Goal: Book appointment/travel/reservation

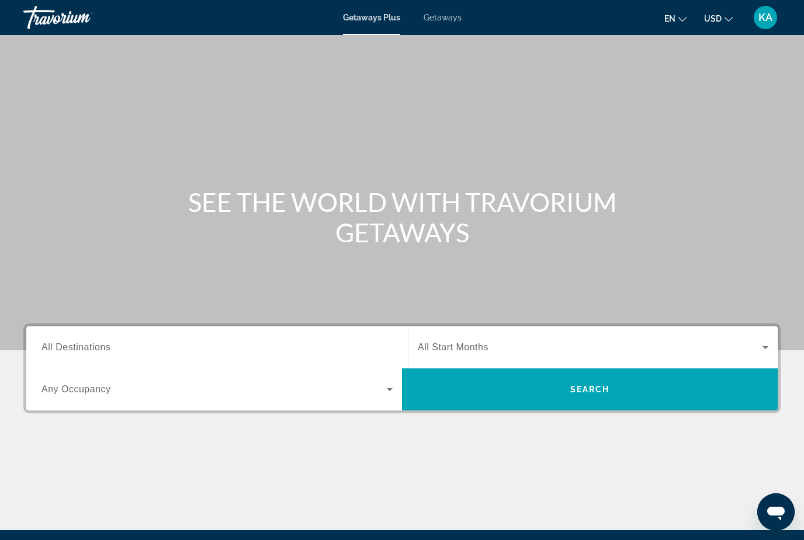
click at [435, 21] on span "Getaways" at bounding box center [443, 17] width 38 height 9
click at [84, 346] on span "All Destinations" at bounding box center [75, 347] width 69 height 10
click at [84, 346] on input "Destination All Destinations" at bounding box center [216, 348] width 351 height 14
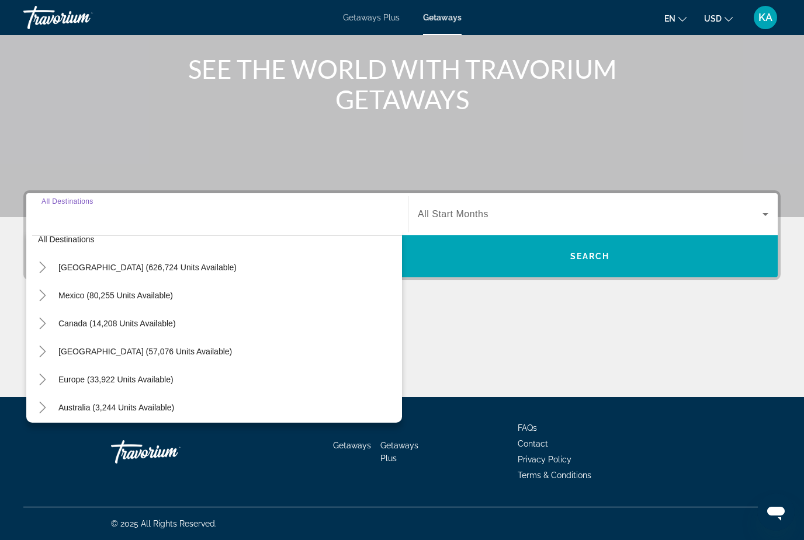
scroll to position [16, 0]
click at [42, 266] on icon "Toggle United States (626,724 units available)" at bounding box center [43, 268] width 12 height 12
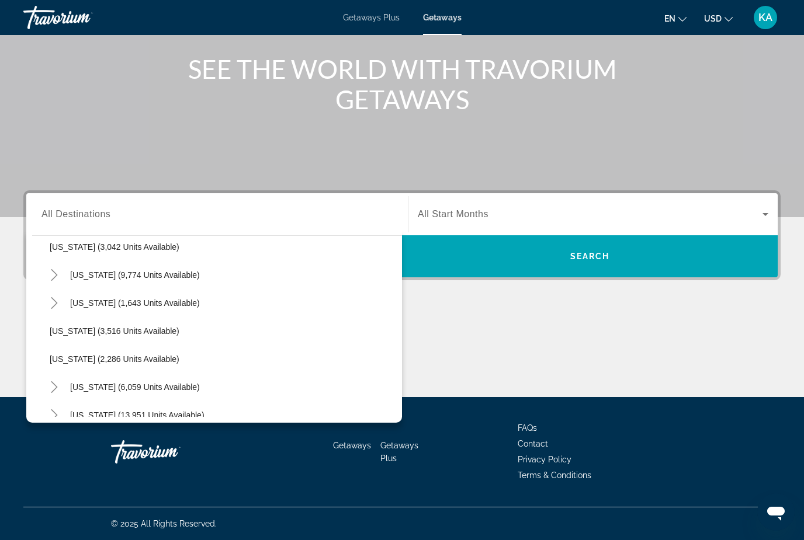
scroll to position [692, 0]
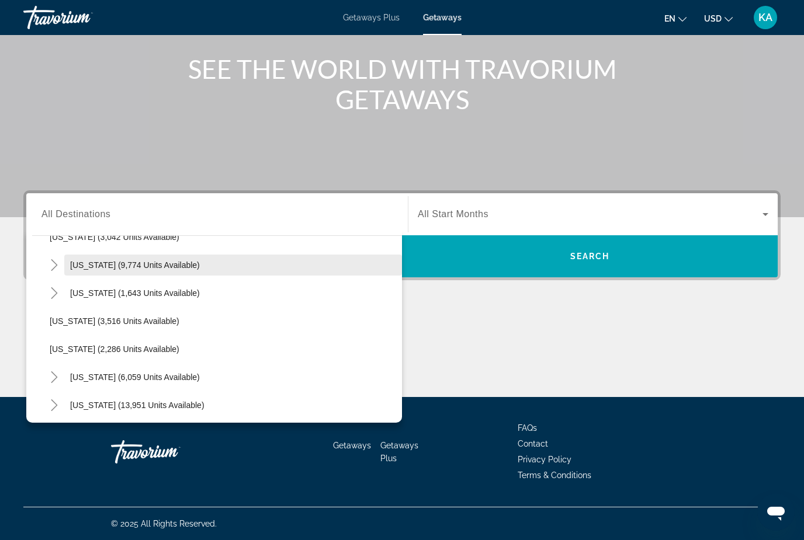
click at [96, 271] on span "Search widget" at bounding box center [233, 265] width 338 height 28
type input "**********"
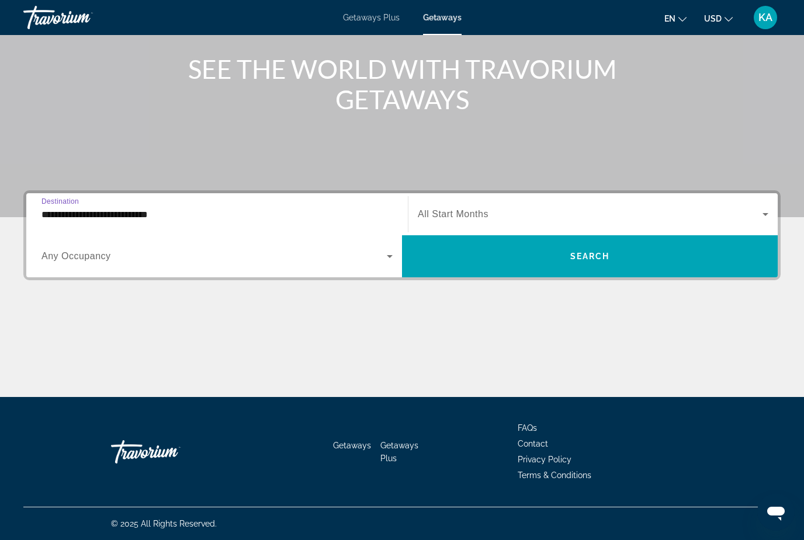
click at [473, 219] on span "All Start Months" at bounding box center [453, 214] width 71 height 10
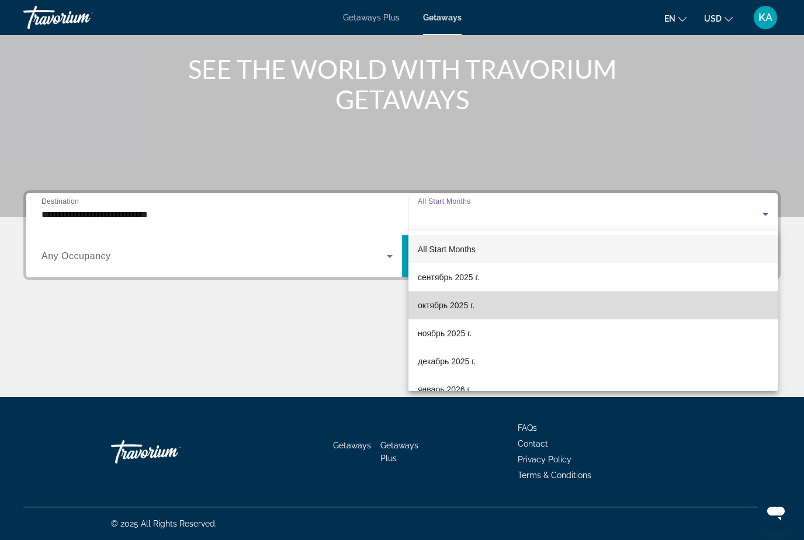
click at [470, 306] on span "октябрь 2025 г." at bounding box center [446, 306] width 57 height 14
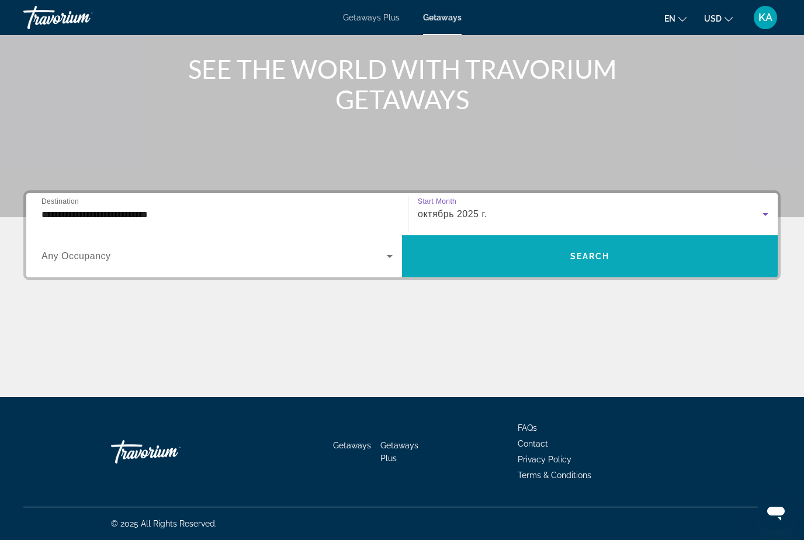
click at [502, 255] on span "Search widget" at bounding box center [590, 256] width 376 height 28
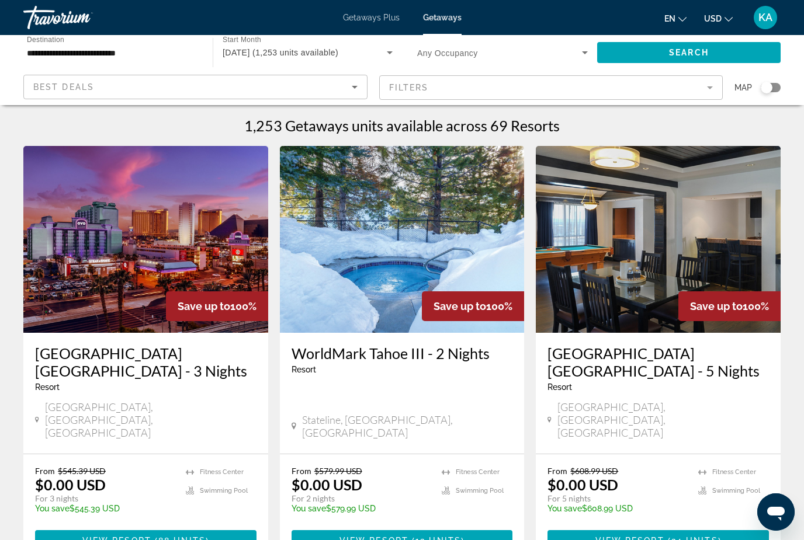
click at [425, 92] on mat-form-field "Filters" at bounding box center [551, 87] width 344 height 25
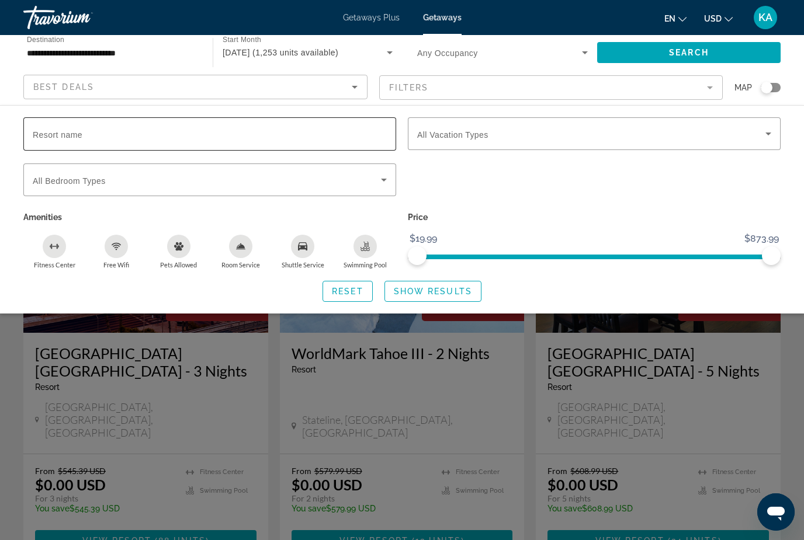
click at [89, 137] on div "Resort name" at bounding box center [210, 133] width 354 height 33
type input "*****"
click at [438, 287] on span "Show Results" at bounding box center [433, 291] width 78 height 9
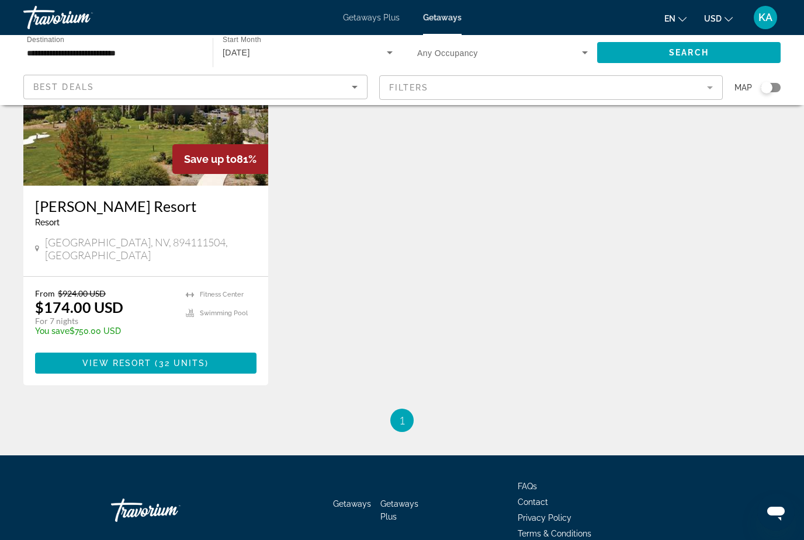
scroll to position [155, 0]
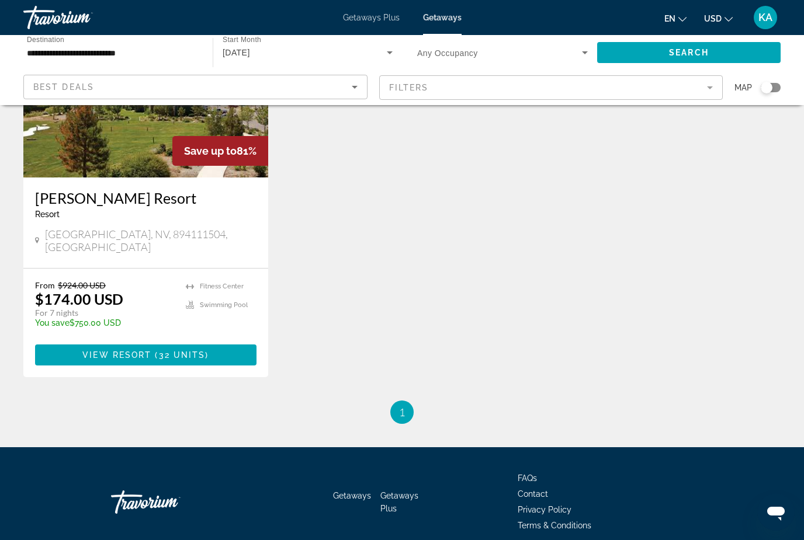
click at [123, 202] on h3 "[PERSON_NAME] Resort" at bounding box center [145, 198] width 221 height 18
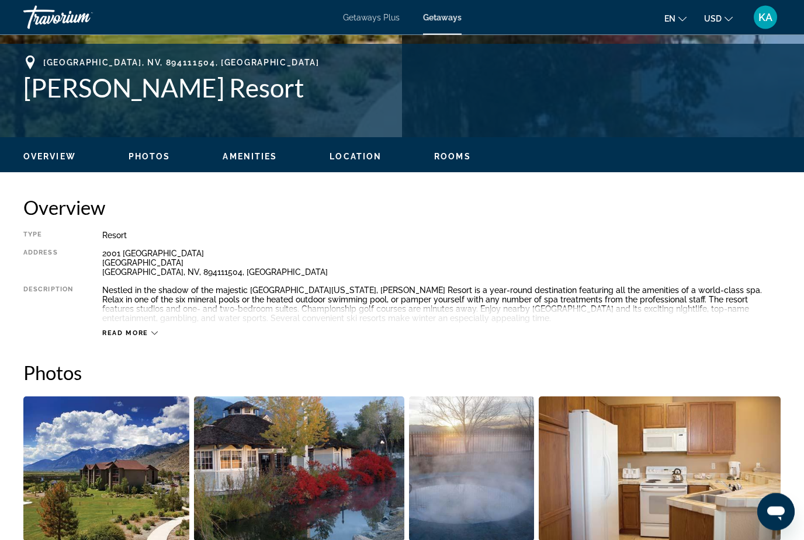
scroll to position [451, 0]
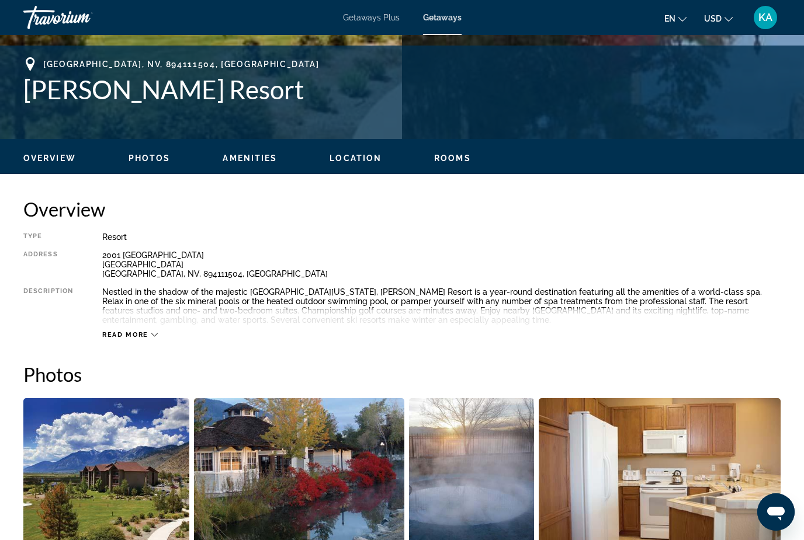
drag, startPoint x: 18, startPoint y: 81, endPoint x: 270, endPoint y: 103, distance: 252.8
click at [270, 103] on div "[GEOGRAPHIC_DATA] [PERSON_NAME][GEOGRAPHIC_DATA] Address [STREET_ADDRESS]" at bounding box center [402, 92] width 804 height 70
copy h1 "[PERSON_NAME] Resort"
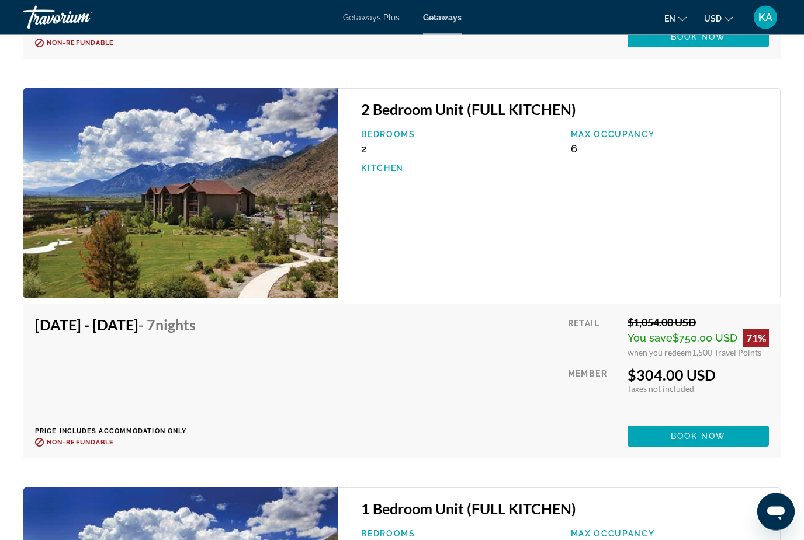
scroll to position [3826, 0]
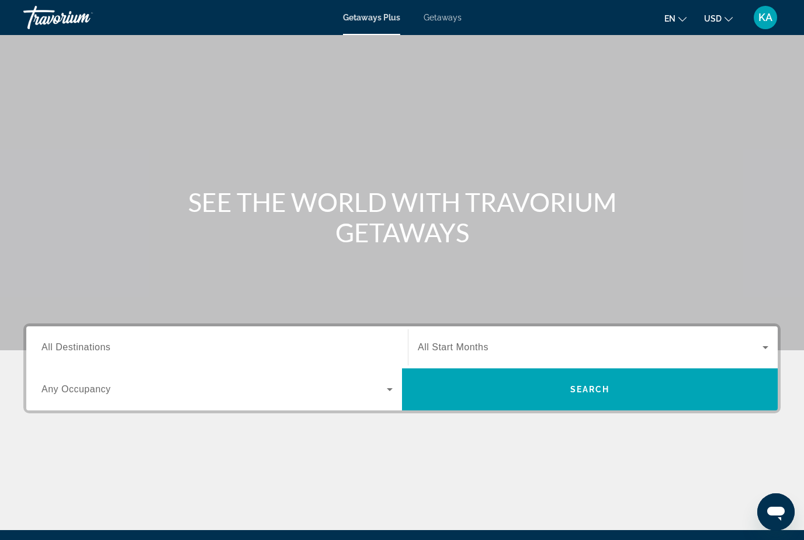
click at [441, 19] on span "Getaways" at bounding box center [443, 17] width 38 height 9
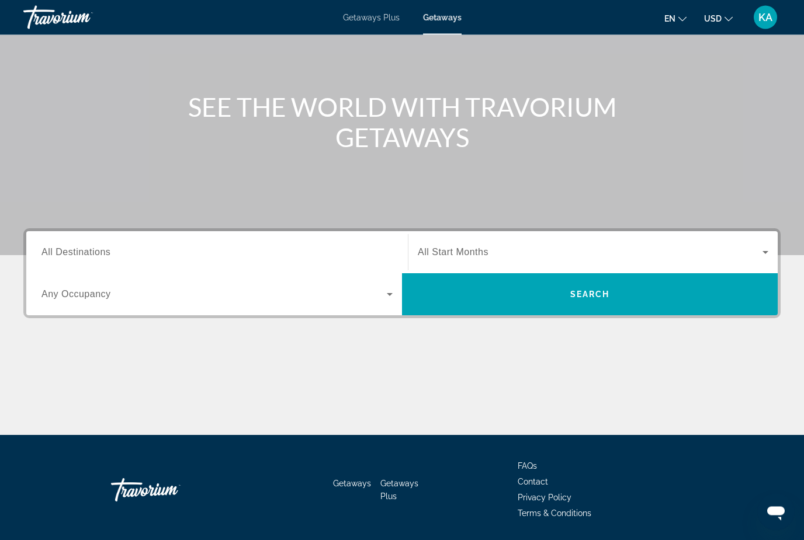
scroll to position [96, 0]
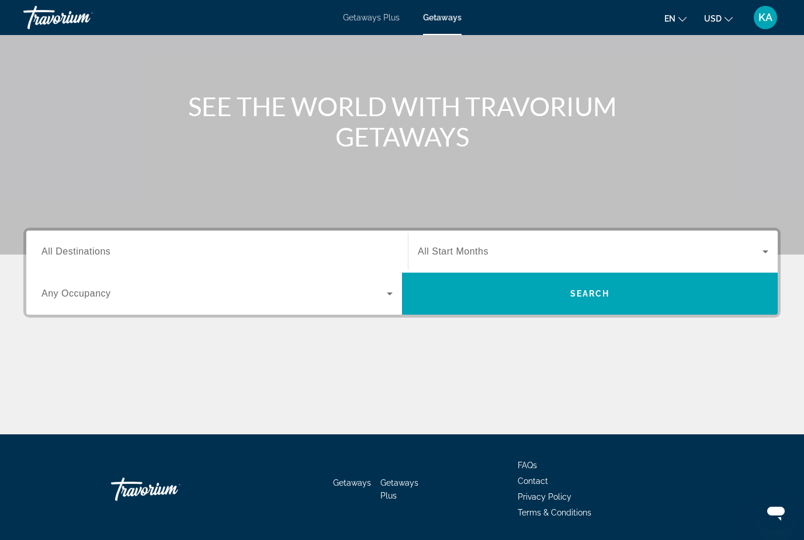
click at [78, 258] on div "Destination All Destinations" at bounding box center [216, 251] width 351 height 33
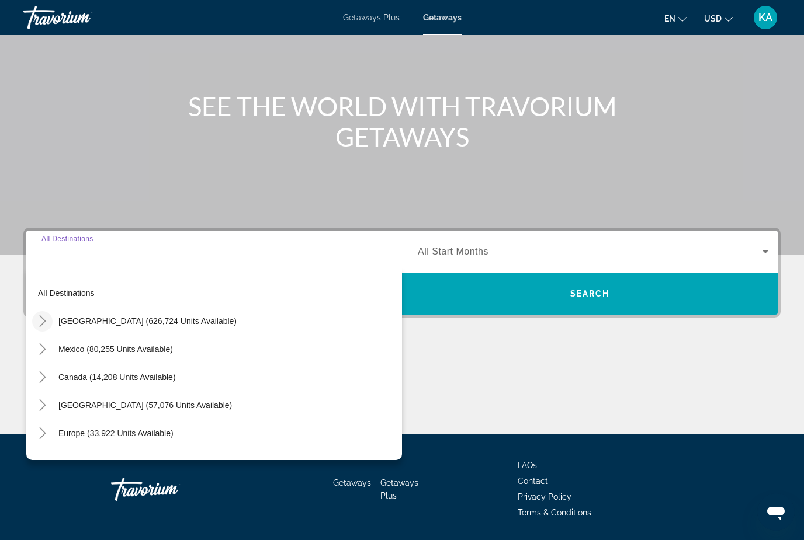
click at [47, 317] on icon "Toggle United States (626,724 units available)" at bounding box center [43, 321] width 12 height 12
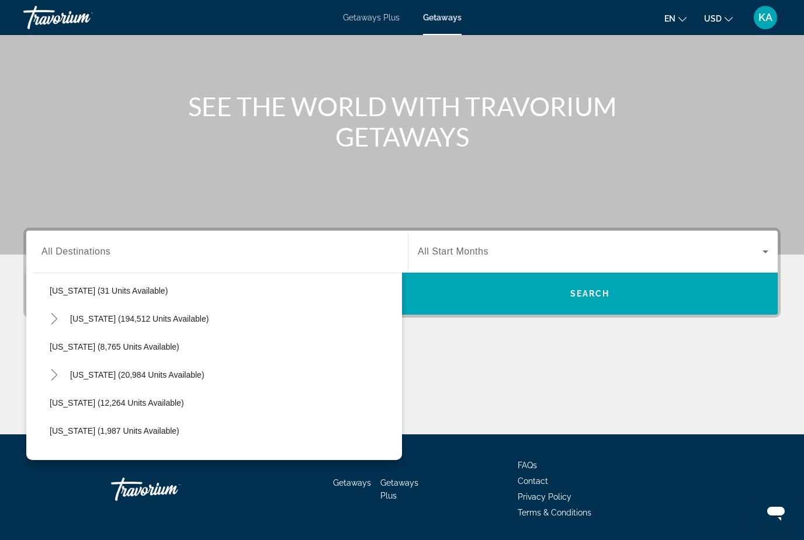
scroll to position [205, 0]
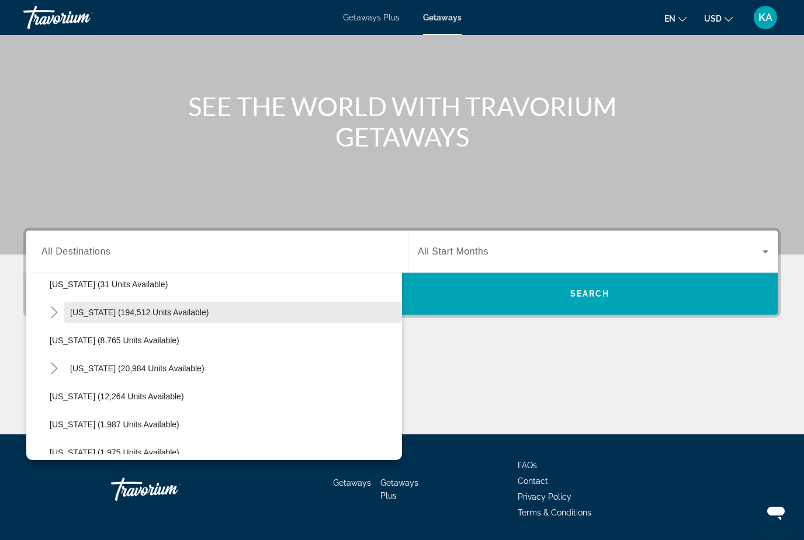
click at [74, 306] on span "Search widget" at bounding box center [233, 313] width 338 height 28
type input "**********"
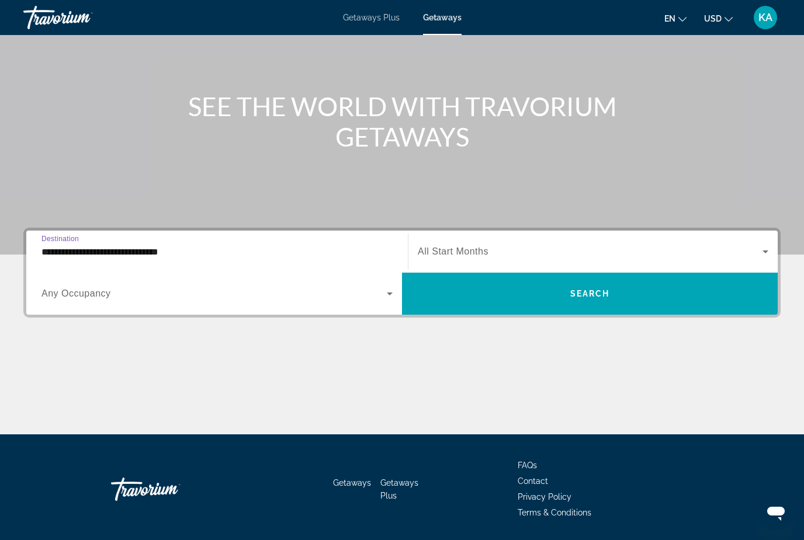
click at [450, 248] on span "All Start Months" at bounding box center [453, 252] width 71 height 10
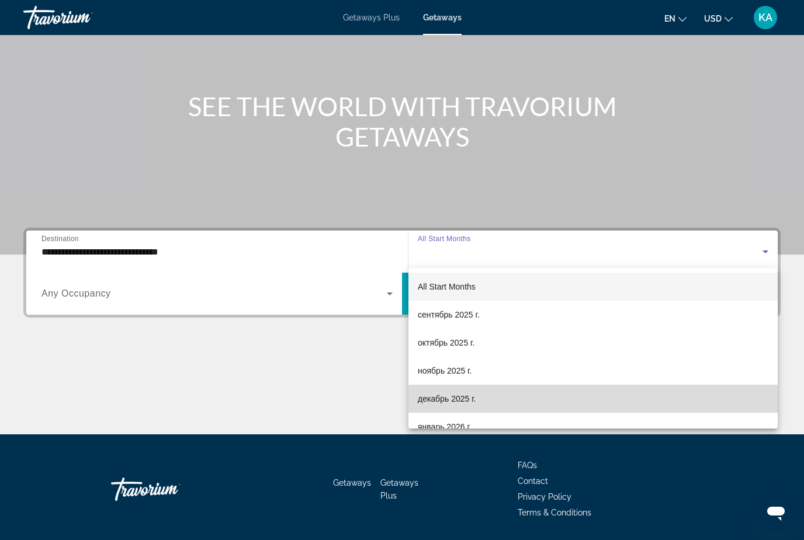
click at [452, 400] on span "декабрь 2025 г." at bounding box center [447, 399] width 58 height 14
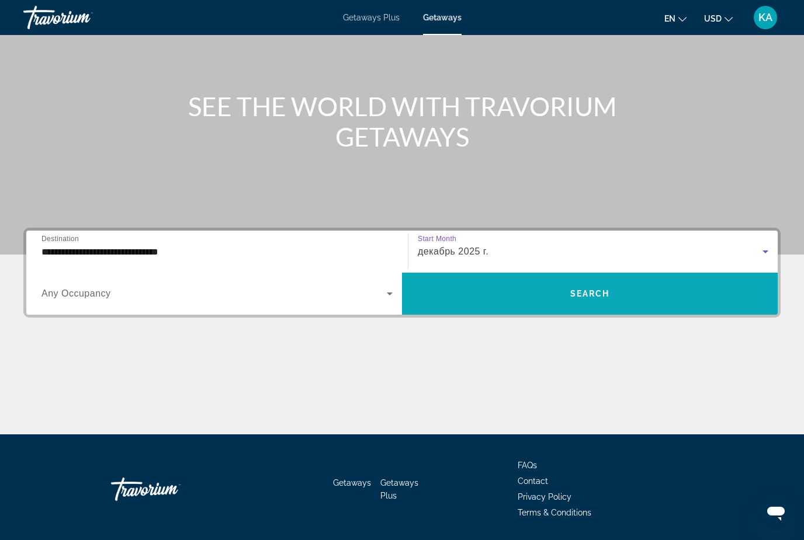
click at [487, 289] on span "Search widget" at bounding box center [590, 294] width 376 height 28
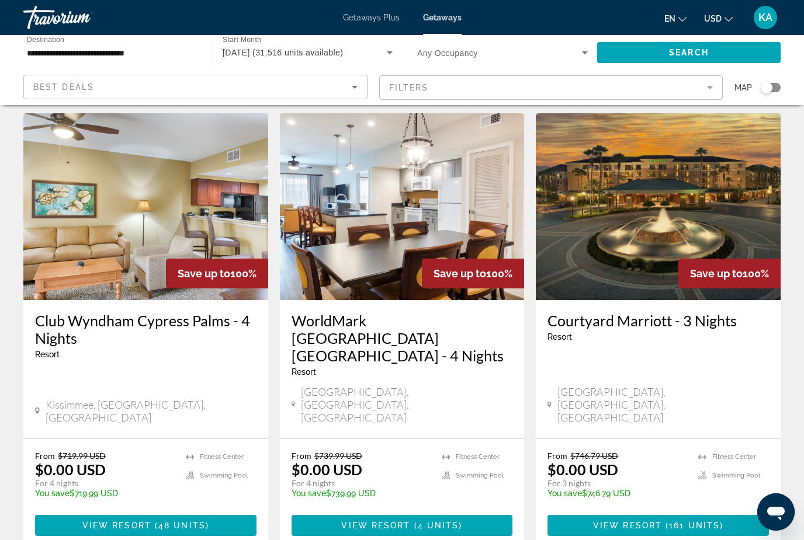
scroll to position [1413, 0]
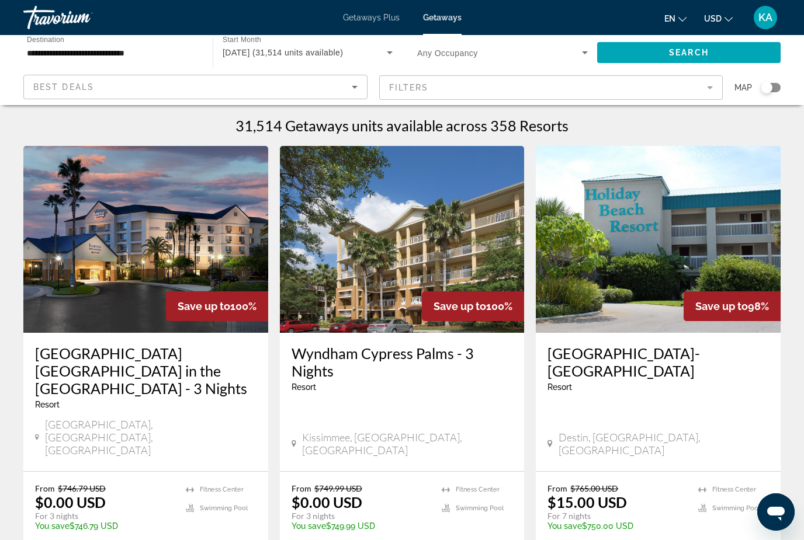
click at [303, 13] on div "Getaways Plus Getaways en English Español Français Italiano Português русский U…" at bounding box center [402, 17] width 804 height 30
